Goal: Task Accomplishment & Management: Manage account settings

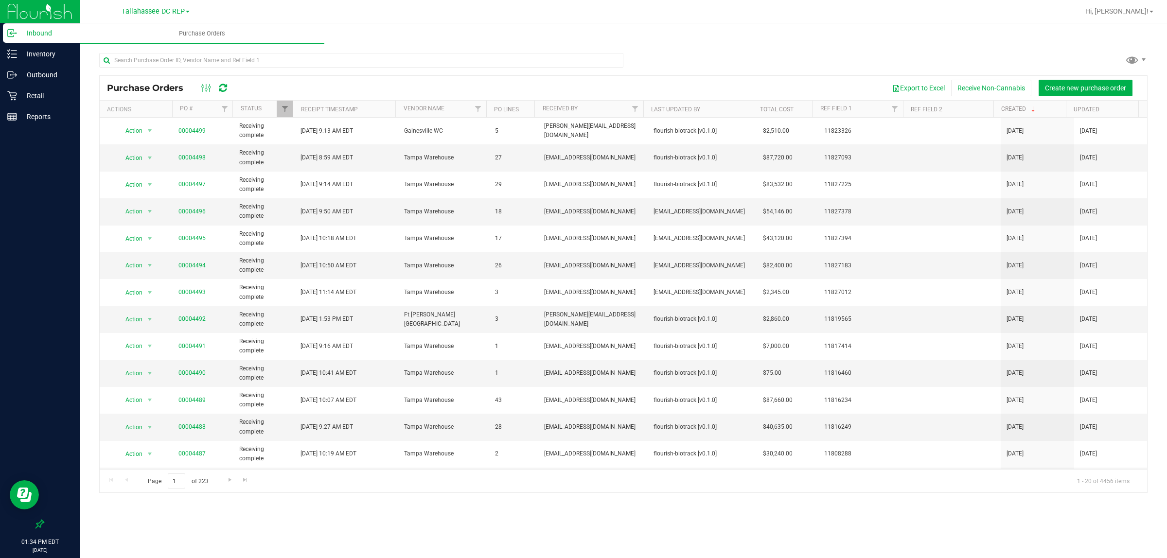
click at [634, 37] on ul "Purchase Orders" at bounding box center [663, 33] width 1167 height 21
click at [1136, 11] on span "Hi, [PERSON_NAME]!" at bounding box center [1116, 11] width 63 height 8
click at [1142, 80] on li "Sign Out" at bounding box center [1122, 85] width 73 height 17
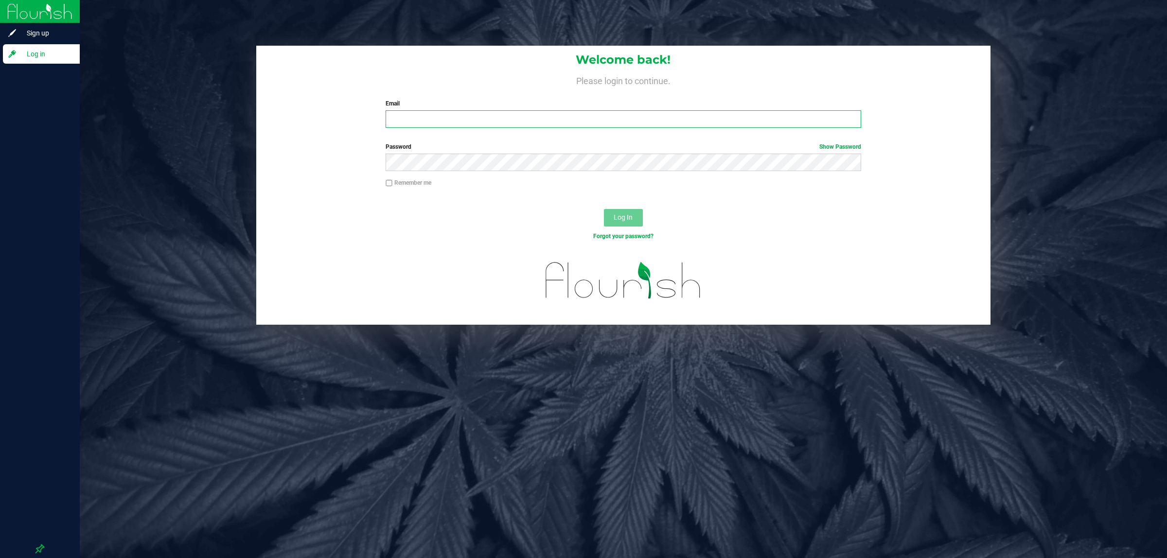
click at [432, 115] on input "Email" at bounding box center [622, 118] width 475 height 17
type input "[EMAIL_ADDRESS][DOMAIN_NAME]"
click at [604, 209] on button "Log In" at bounding box center [623, 217] width 39 height 17
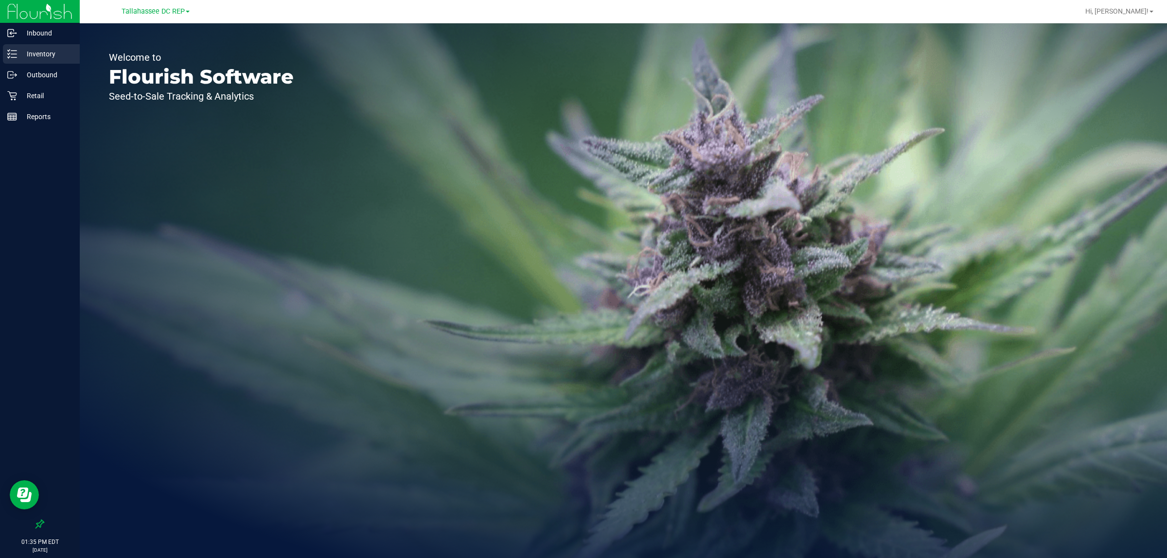
click at [37, 46] on div "Inventory" at bounding box center [41, 53] width 77 height 19
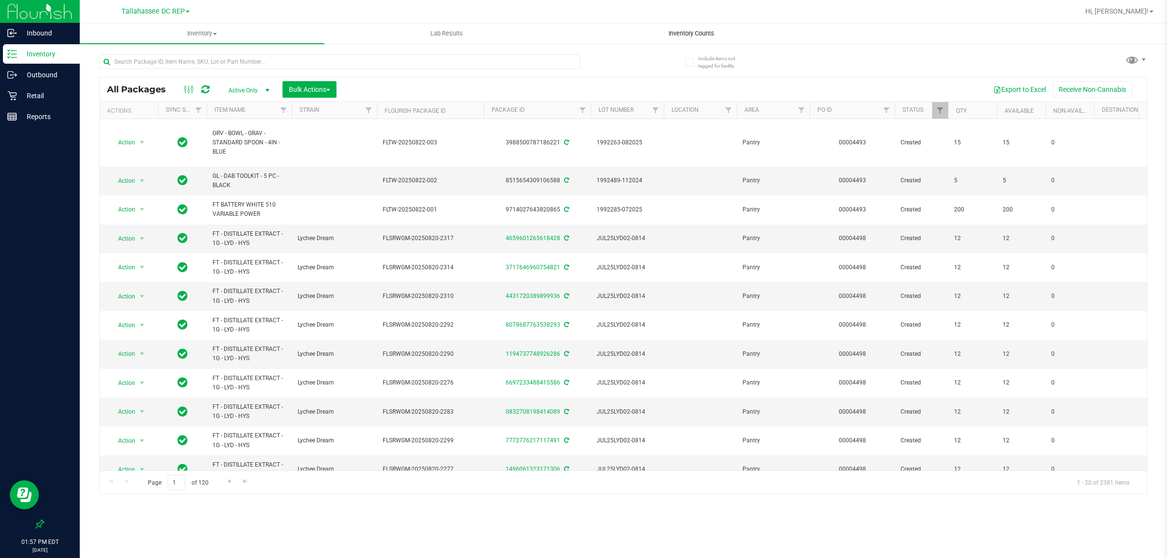
click at [679, 25] on uib-tab-heading "Inventory Counts" at bounding box center [691, 33] width 244 height 19
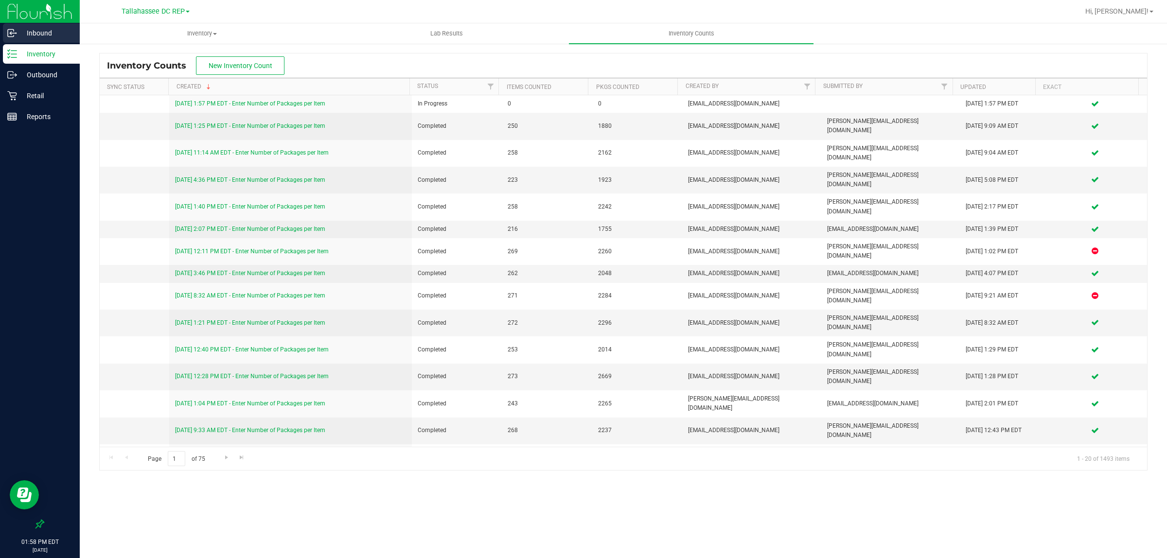
click at [43, 30] on p "Inbound" at bounding box center [46, 33] width 58 height 12
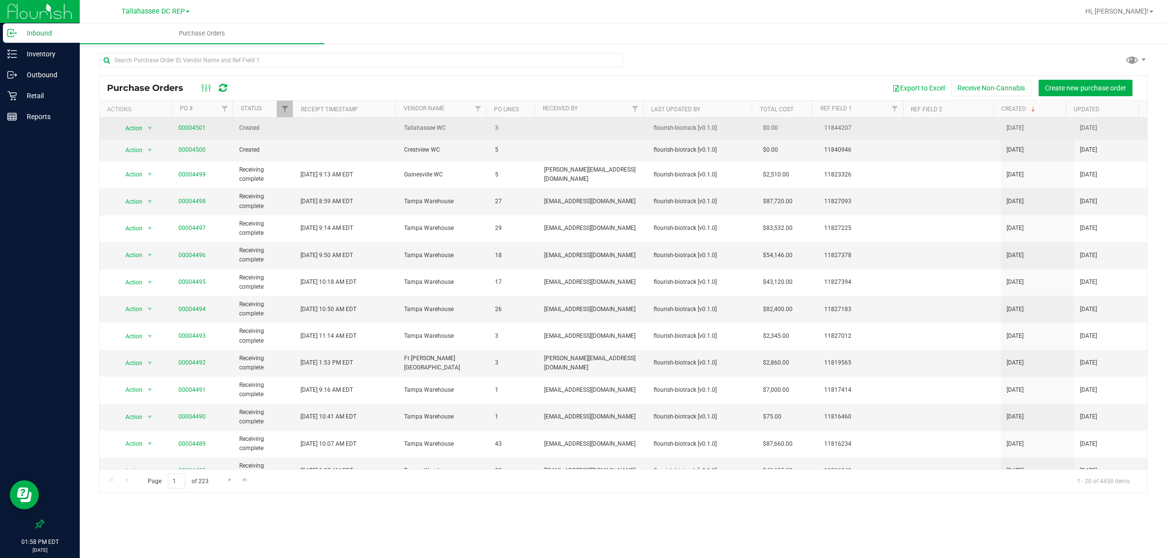
click at [193, 135] on td "00004501" at bounding box center [203, 129] width 61 height 22
click at [193, 132] on span "00004501" at bounding box center [191, 127] width 27 height 9
click at [193, 130] on link "00004501" at bounding box center [191, 127] width 27 height 7
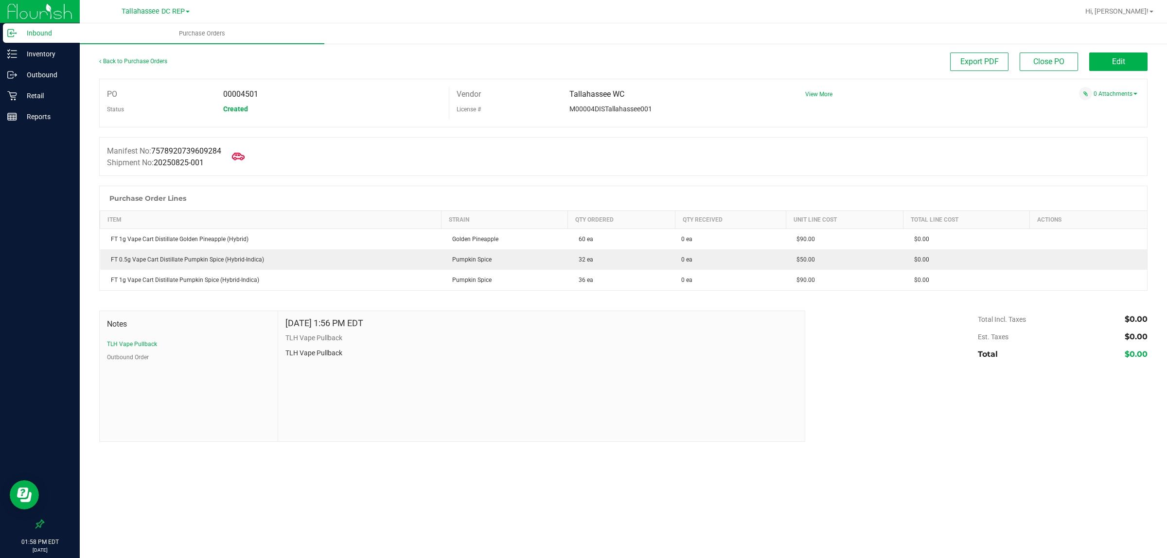
click at [241, 157] on icon at bounding box center [238, 156] width 13 height 13
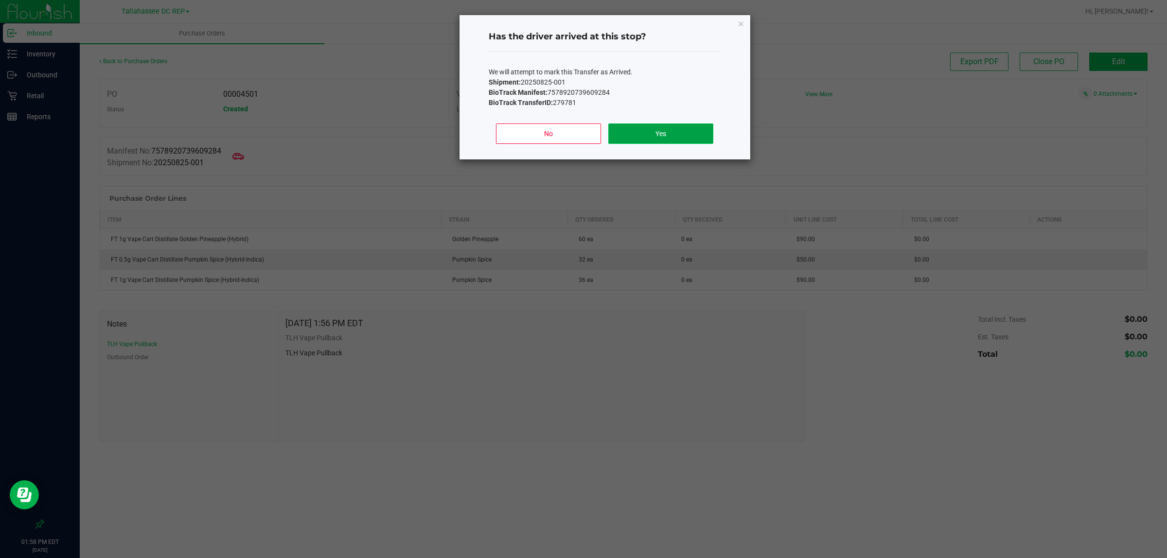
click at [664, 129] on button "Yes" at bounding box center [660, 133] width 105 height 20
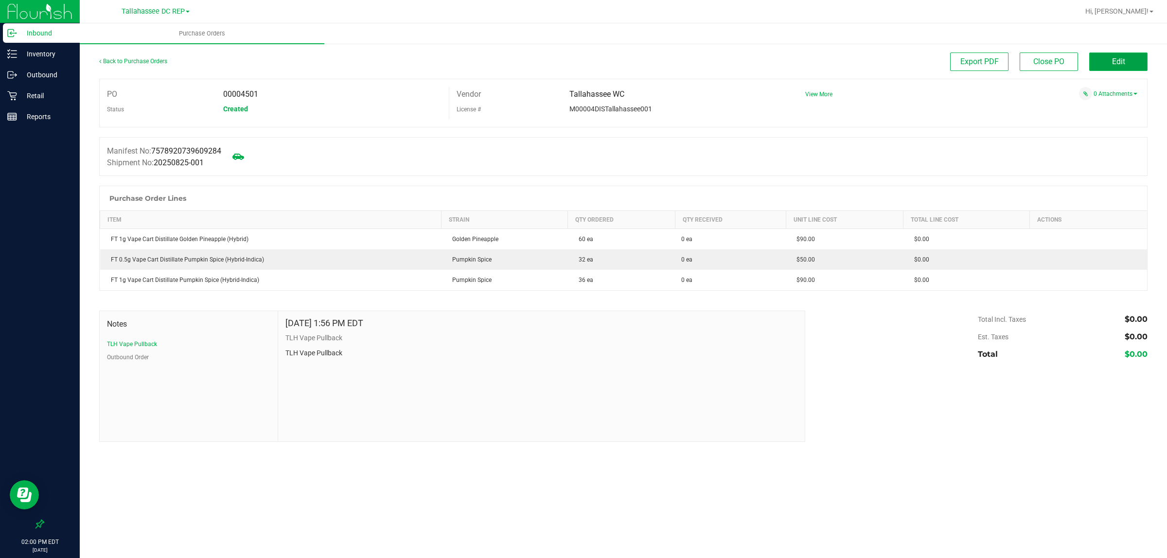
click at [1109, 62] on button "Edit" at bounding box center [1118, 61] width 58 height 18
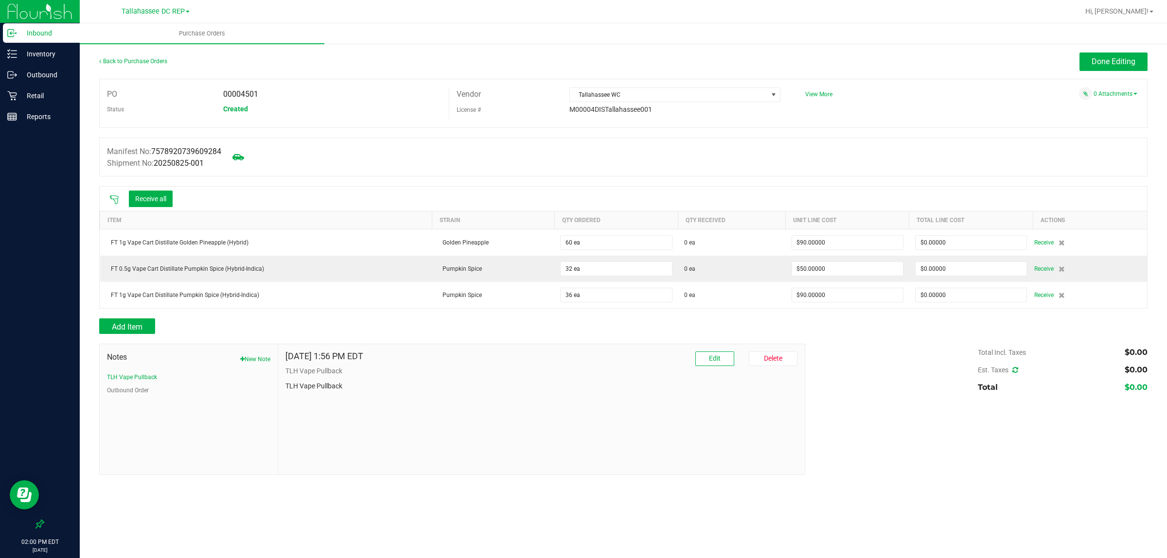
click at [116, 202] on icon at bounding box center [114, 200] width 10 height 10
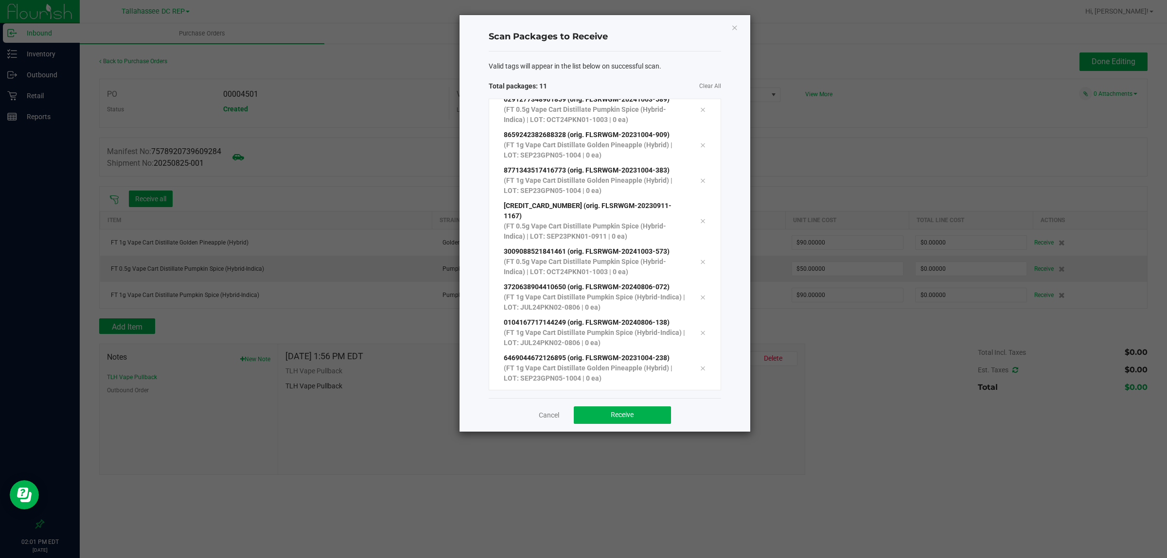
scroll to position [105, 0]
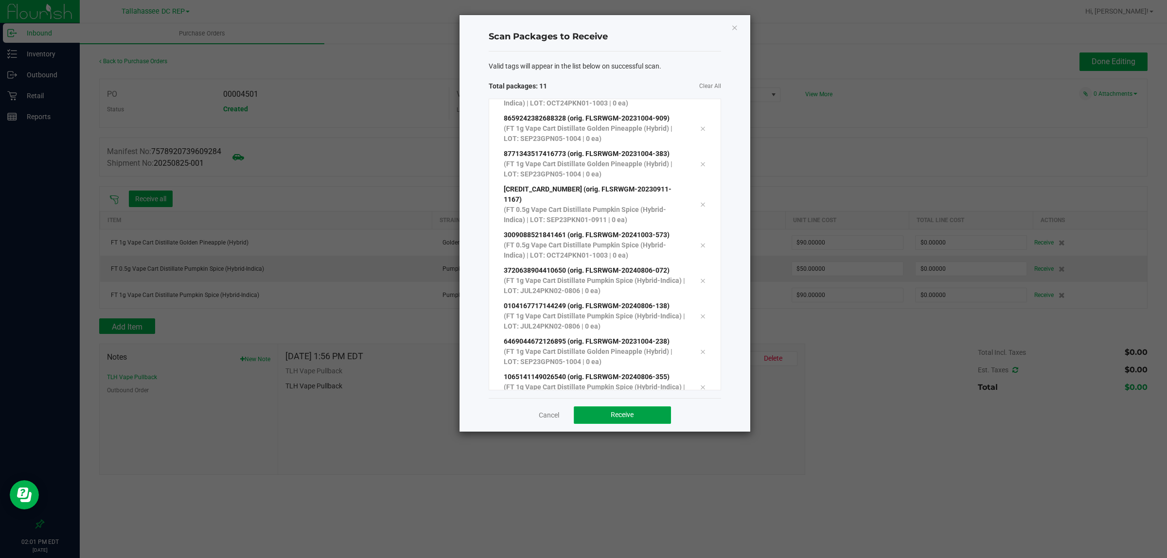
click at [624, 412] on span "Receive" at bounding box center [622, 415] width 23 height 8
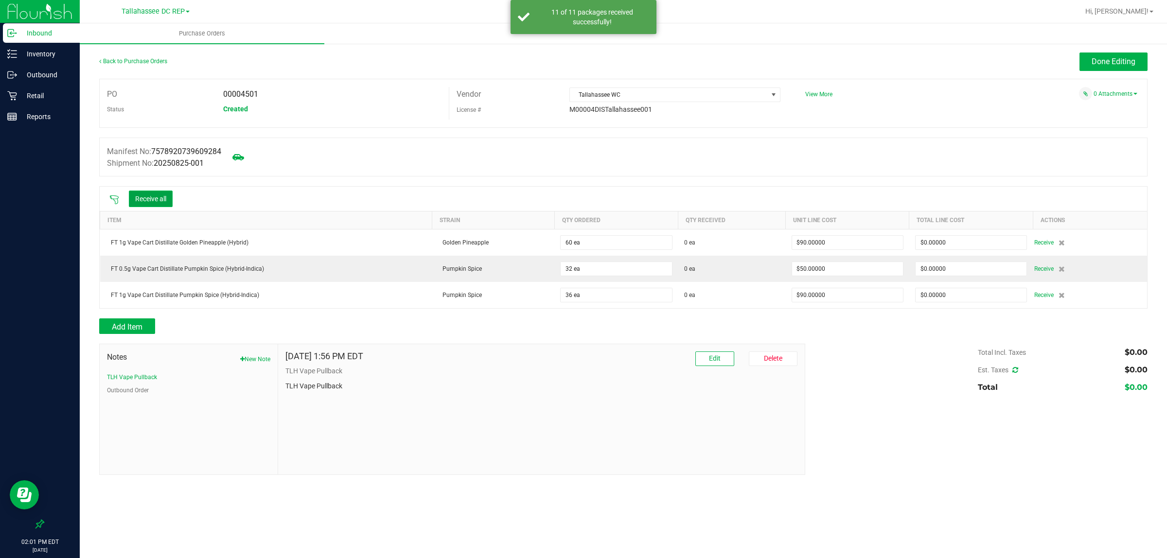
click at [157, 196] on button "Receive all" at bounding box center [151, 199] width 44 height 17
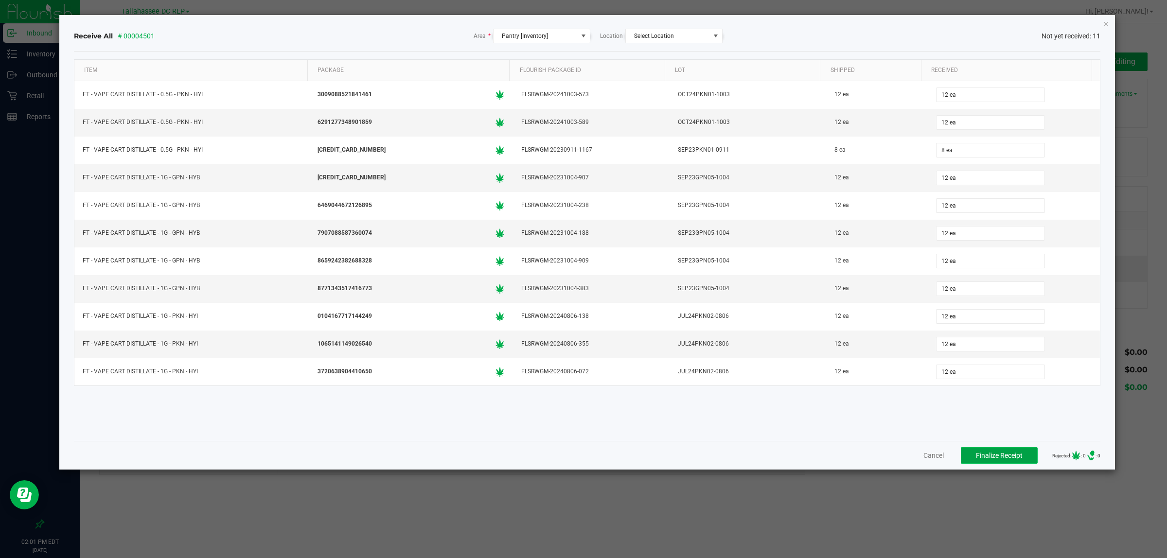
click at [1002, 463] on button "Finalize Receipt" at bounding box center [998, 455] width 77 height 17
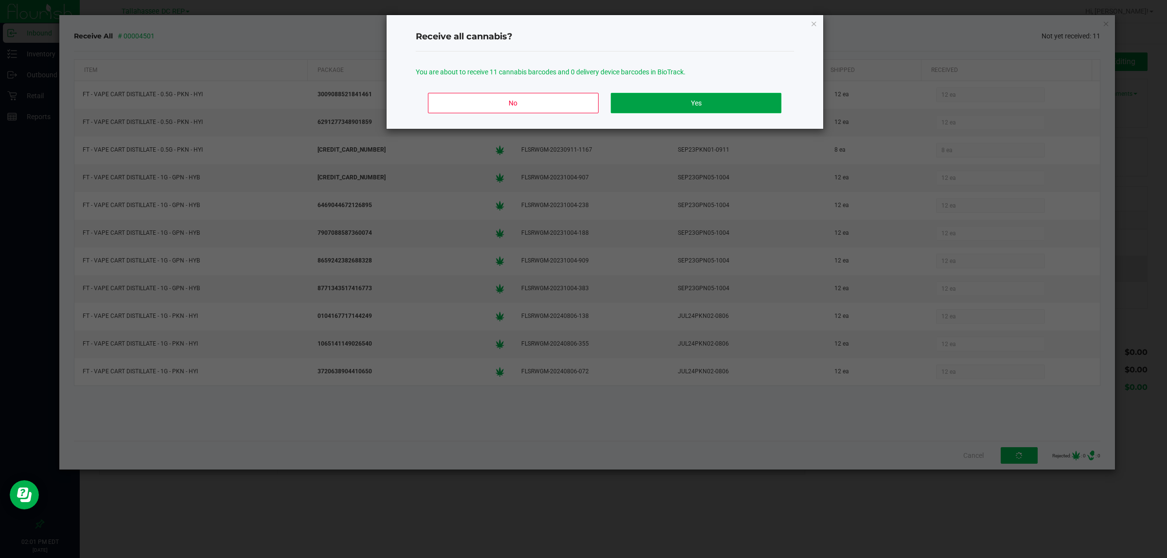
click at [629, 104] on button "Yes" at bounding box center [696, 103] width 170 height 20
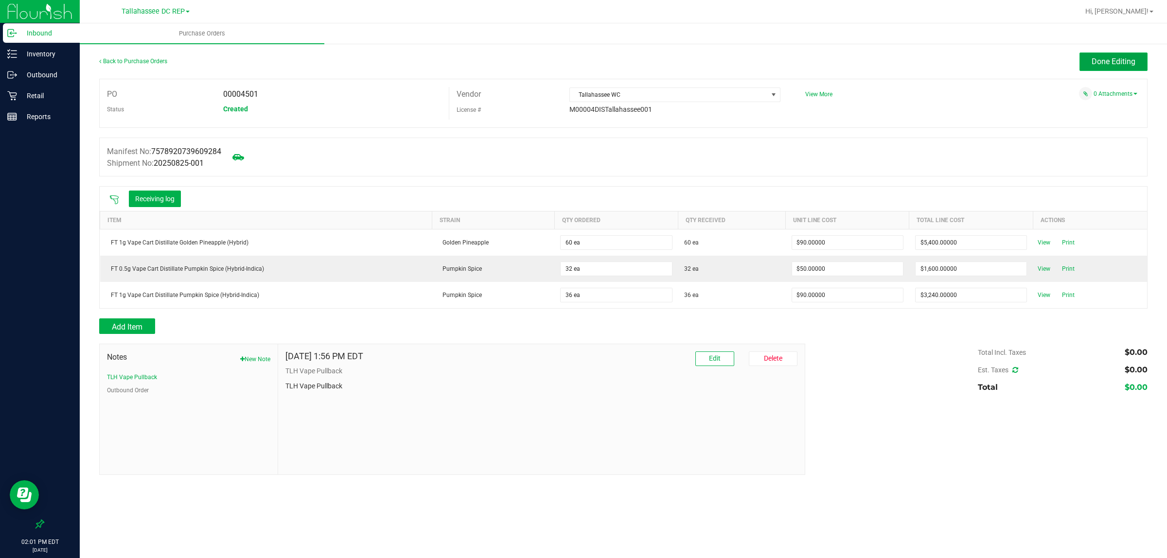
click at [1104, 56] on button "Done Editing" at bounding box center [1113, 61] width 68 height 18
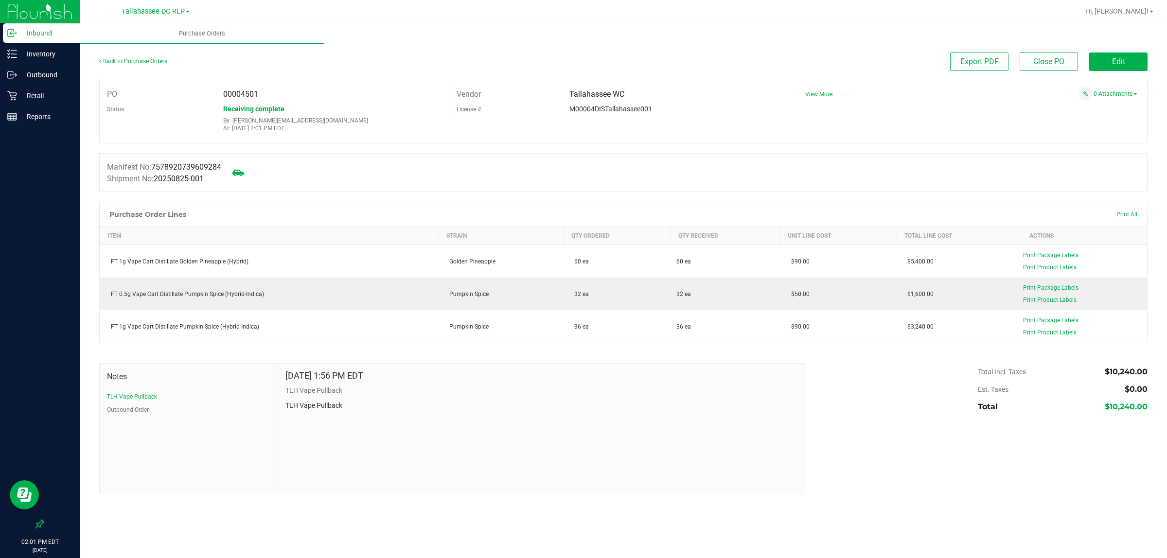
click at [68, 38] on p "Inbound" at bounding box center [46, 33] width 58 height 12
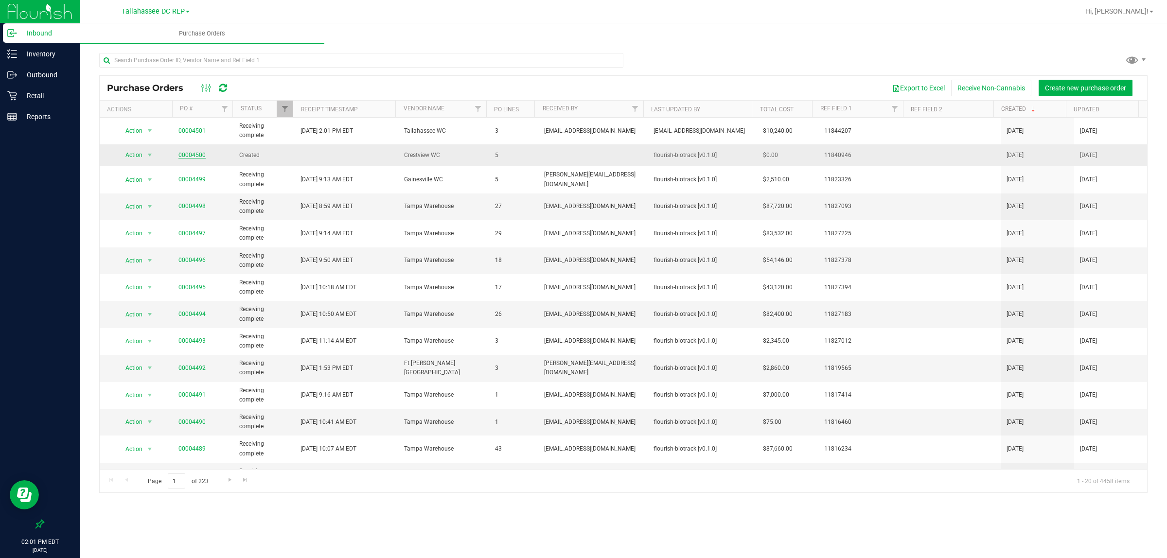
click at [193, 155] on link "00004500" at bounding box center [191, 155] width 27 height 7
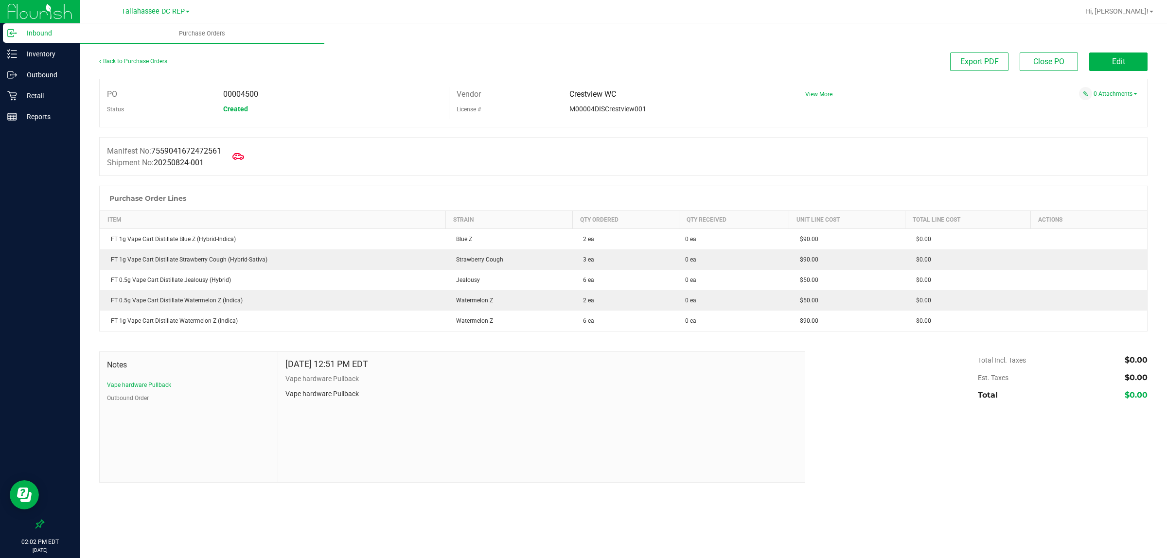
click at [42, 30] on p "Inbound" at bounding box center [46, 33] width 58 height 12
